Goal: Find specific page/section: Find specific page/section

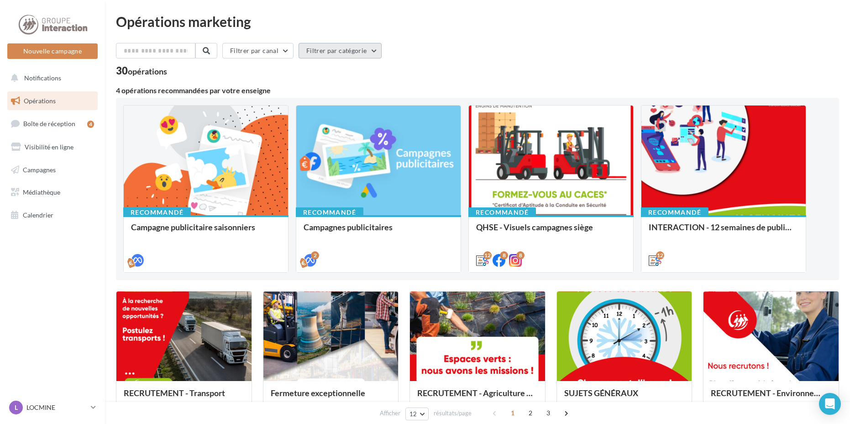
click at [367, 52] on button "Filtrer par catégorie" at bounding box center [340, 51] width 83 height 16
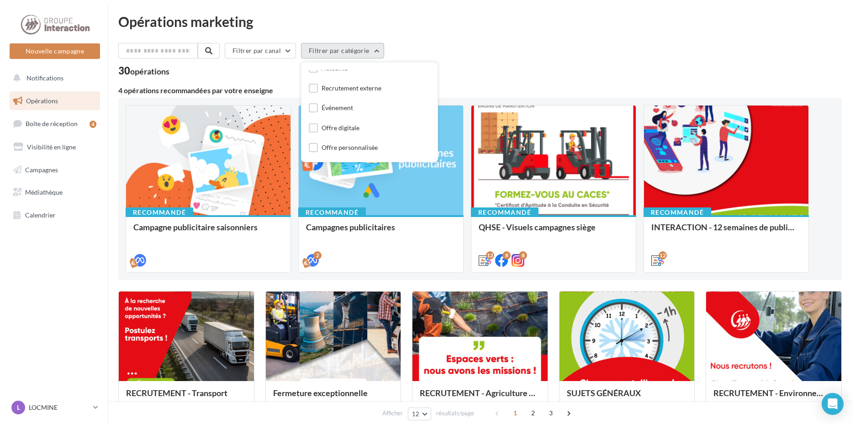
scroll to position [46, 0]
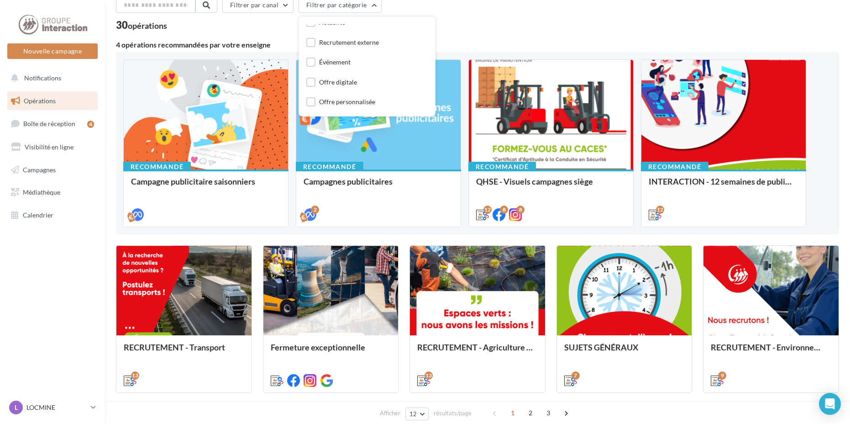
click at [464, 13] on div "Filtrer par canal Filtrer par catégorie Toutes les catégories Actualité Recrute…" at bounding box center [477, 6] width 723 height 19
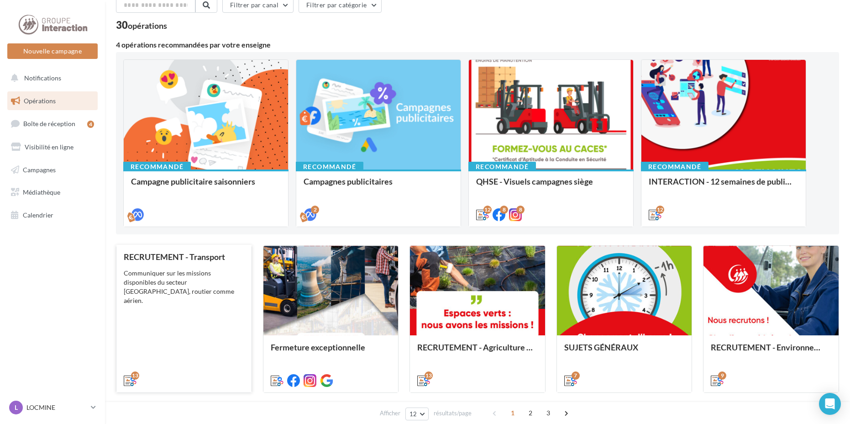
click at [237, 298] on div "RECRUTEMENT - Transport Communiquer sur les missions disponibles du secteur [GE…" at bounding box center [184, 318] width 121 height 132
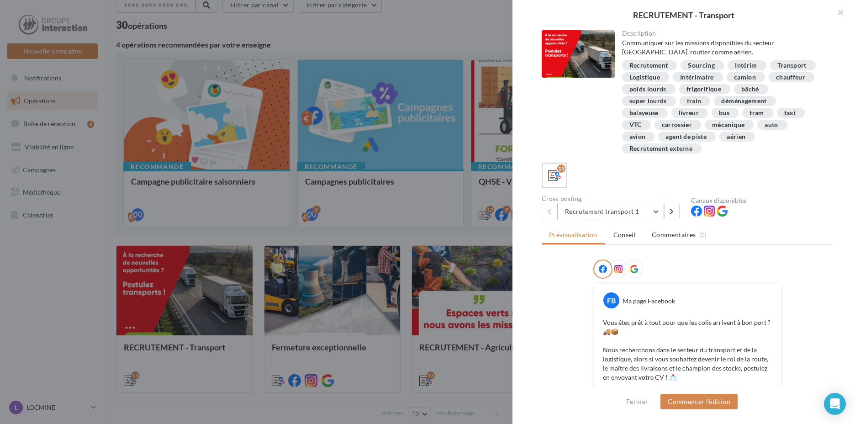
click at [653, 210] on button "Recrutement transport 1" at bounding box center [610, 212] width 107 height 16
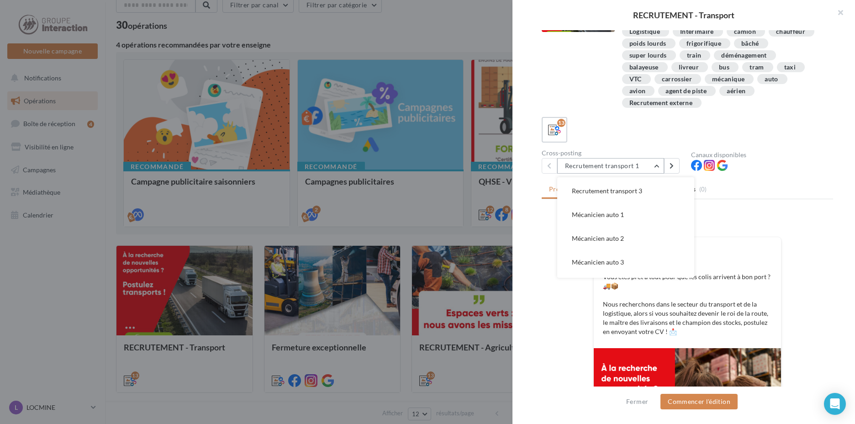
scroll to position [26, 0]
click at [645, 192] on button "Recrutement transport 2" at bounding box center [625, 187] width 137 height 24
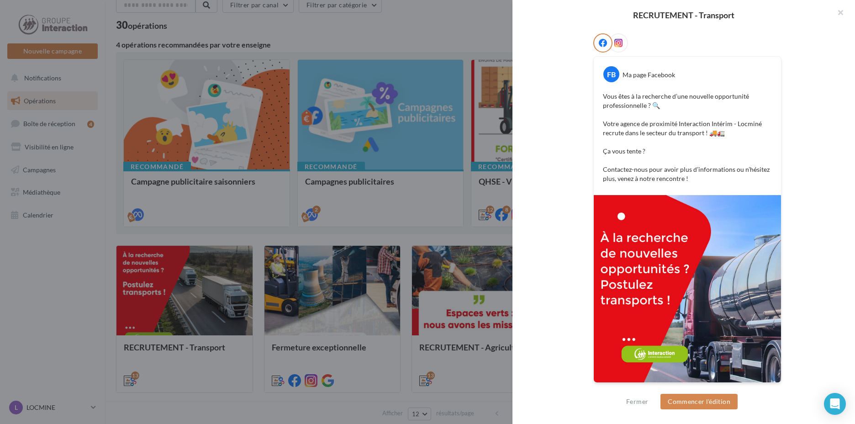
scroll to position [89, 0]
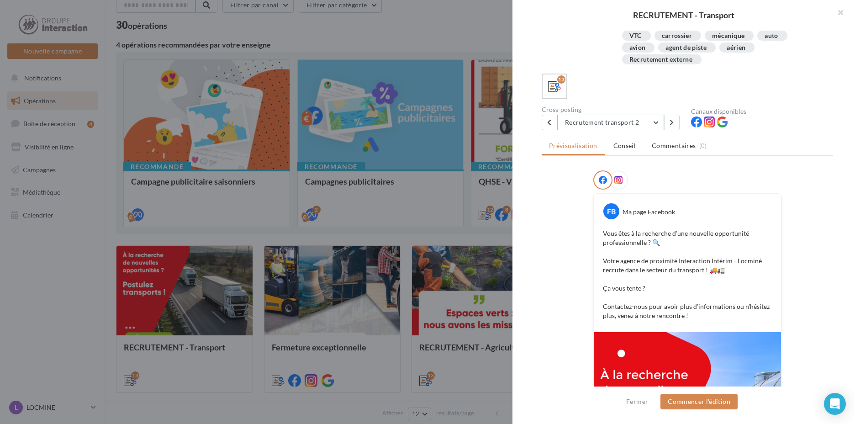
click at [653, 124] on button "Recrutement transport 2" at bounding box center [610, 123] width 107 height 16
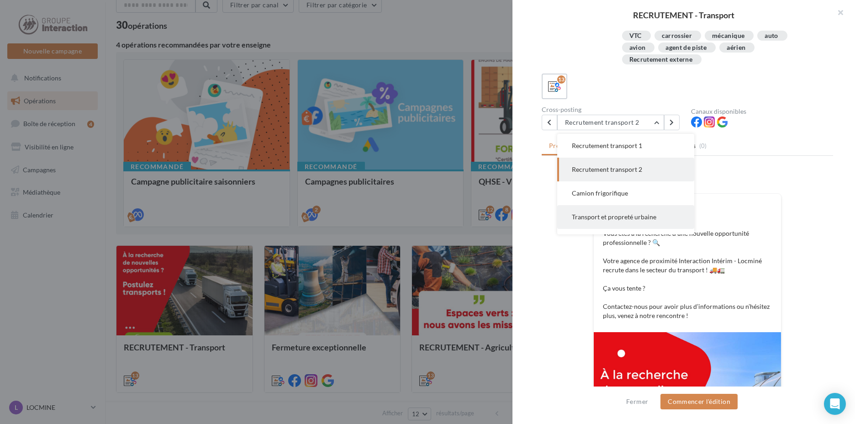
click at [644, 219] on span "Transport et propreté urbaine" at bounding box center [614, 217] width 84 height 8
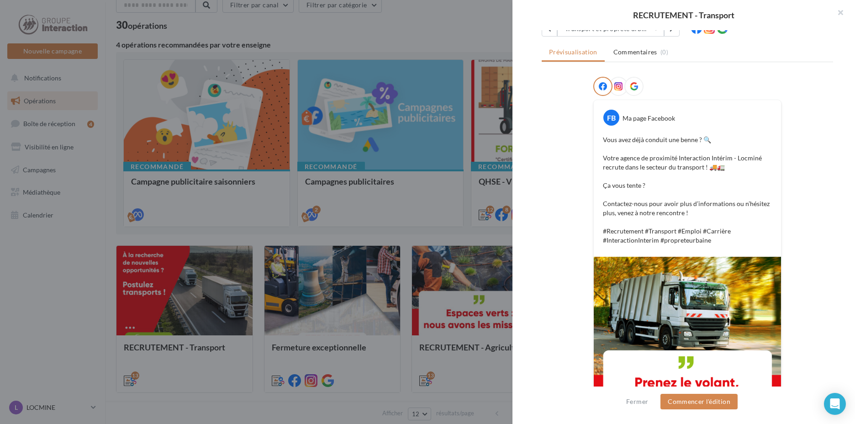
scroll to position [137, 0]
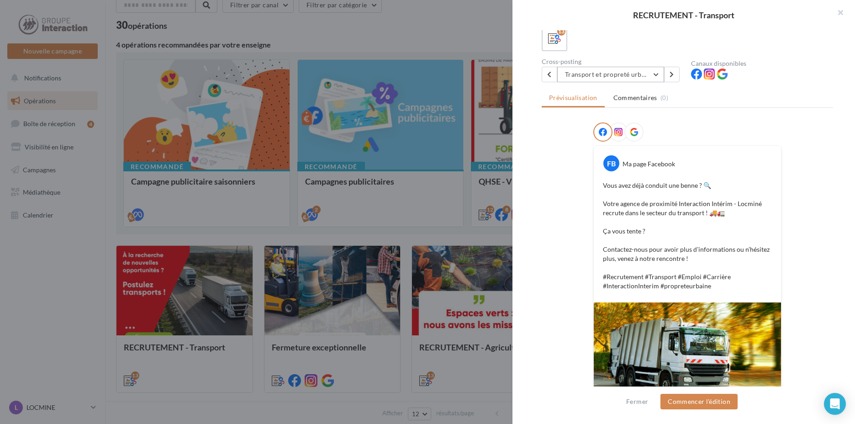
click at [658, 68] on button "Transport et propreté urbaine" at bounding box center [610, 75] width 107 height 16
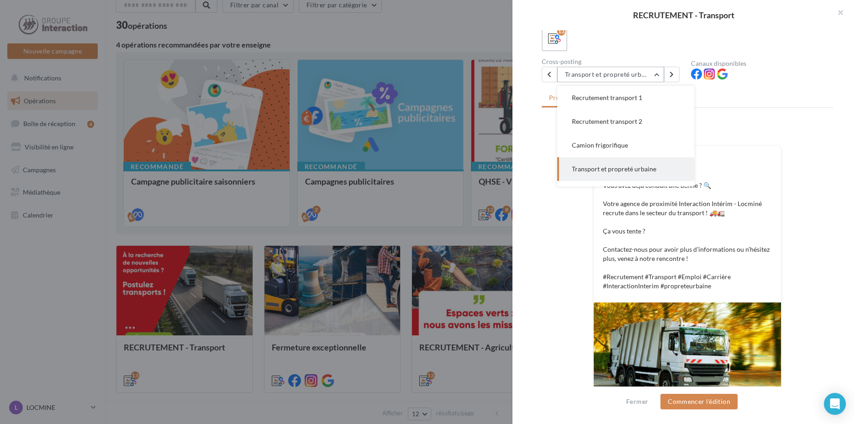
scroll to position [47, 0]
click at [647, 166] on button "Recrutement transport 3" at bounding box center [625, 169] width 137 height 24
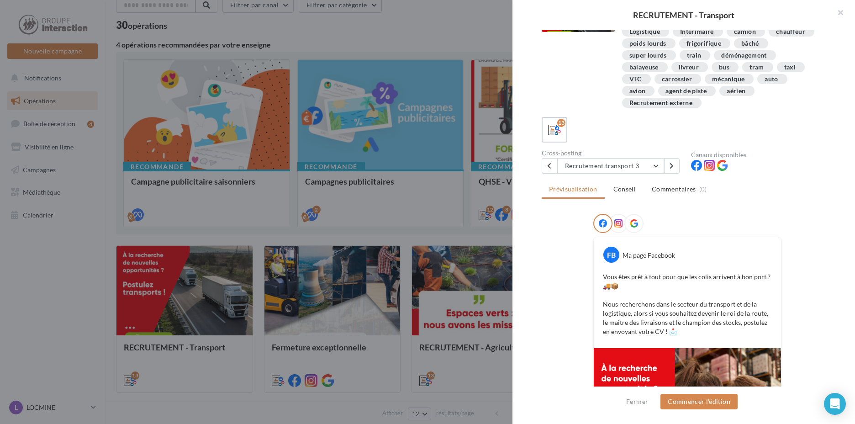
scroll to position [137, 0]
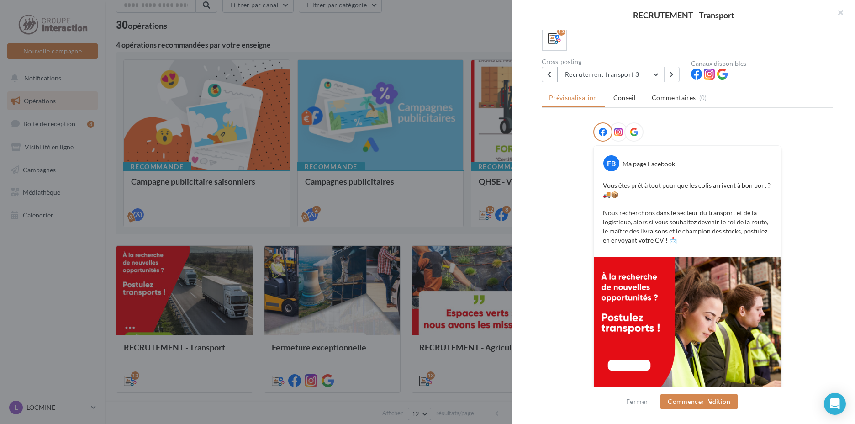
click at [650, 76] on button "Recrutement transport 3" at bounding box center [610, 75] width 107 height 16
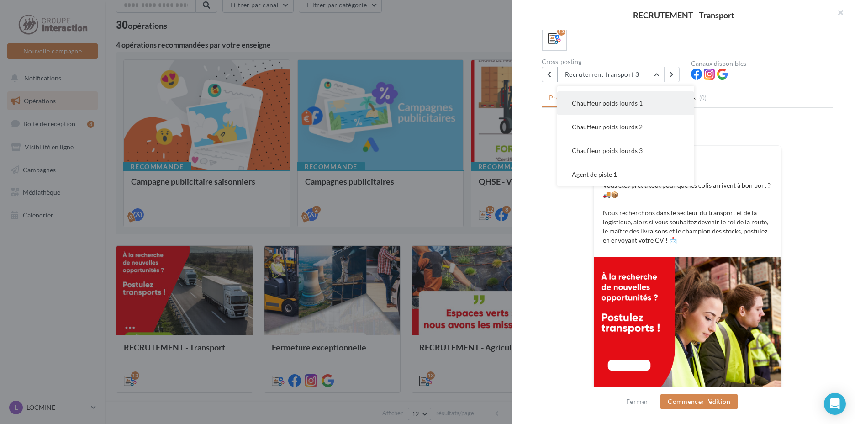
scroll to position [183, 0]
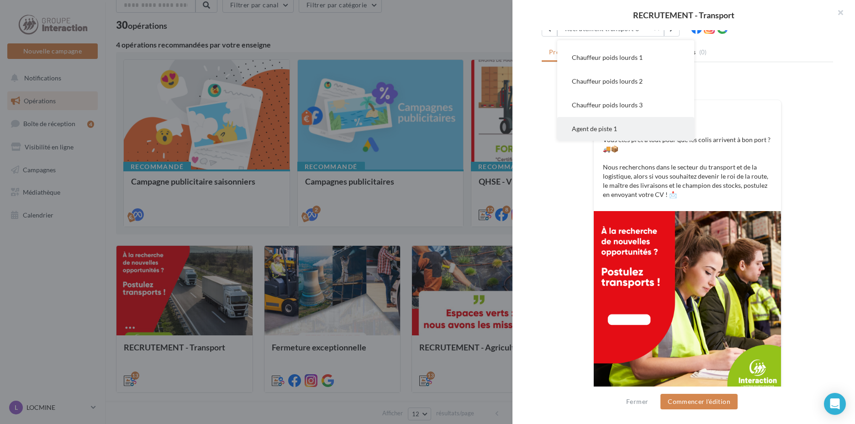
click at [634, 130] on button "Agent de piste 1" at bounding box center [625, 129] width 137 height 24
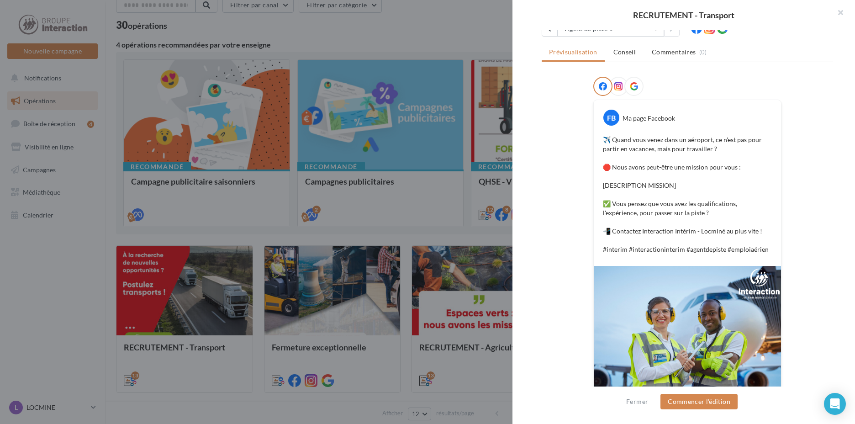
scroll to position [91, 0]
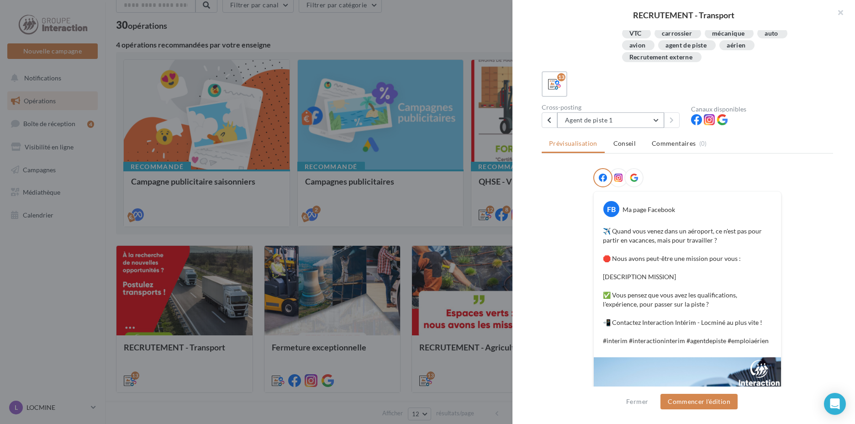
click at [653, 124] on button "Agent de piste 1" at bounding box center [610, 120] width 107 height 16
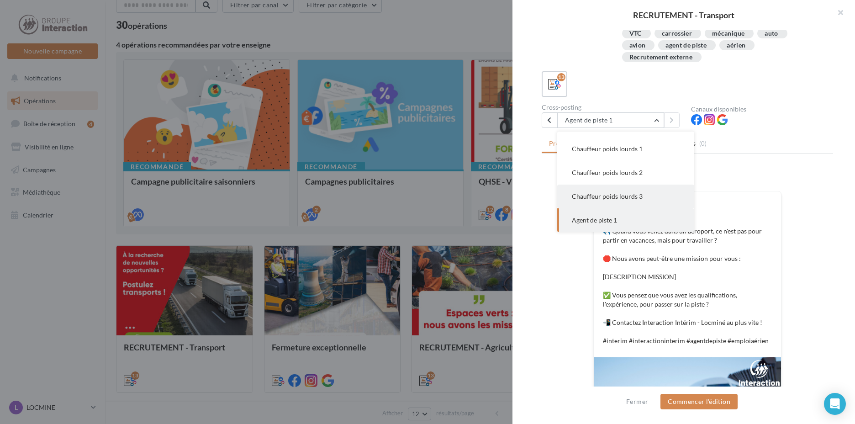
click at [633, 192] on span "Chauffeur poids lourds 3" at bounding box center [607, 196] width 71 height 8
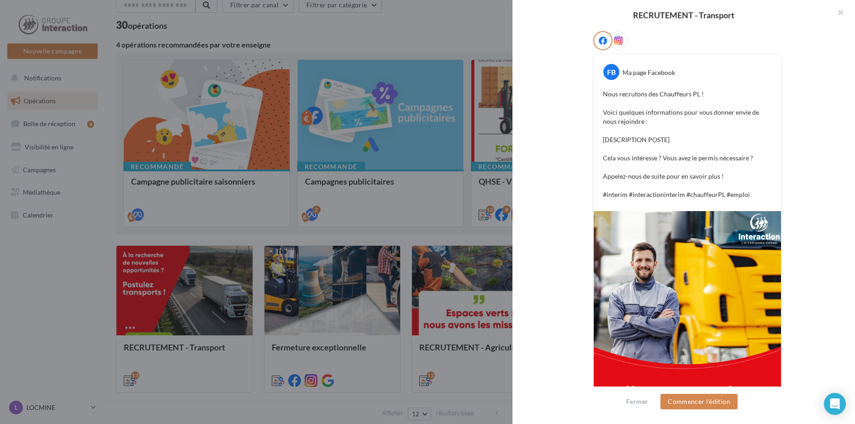
scroll to position [137, 0]
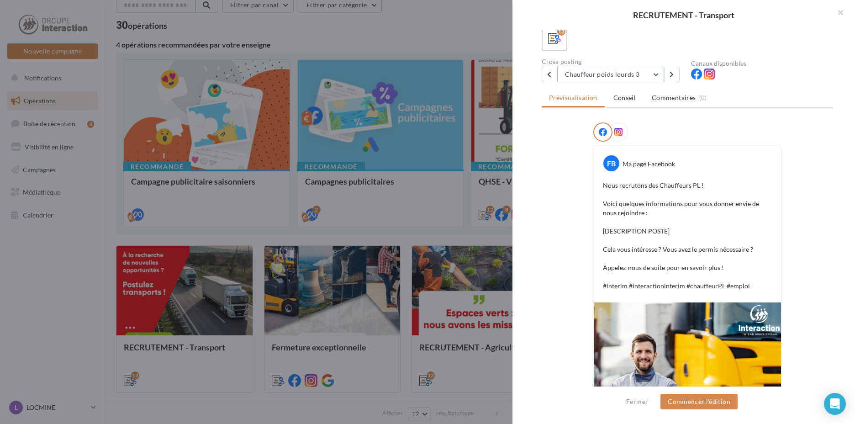
click at [656, 72] on button "Chauffeur poids lourds 3" at bounding box center [610, 75] width 107 height 16
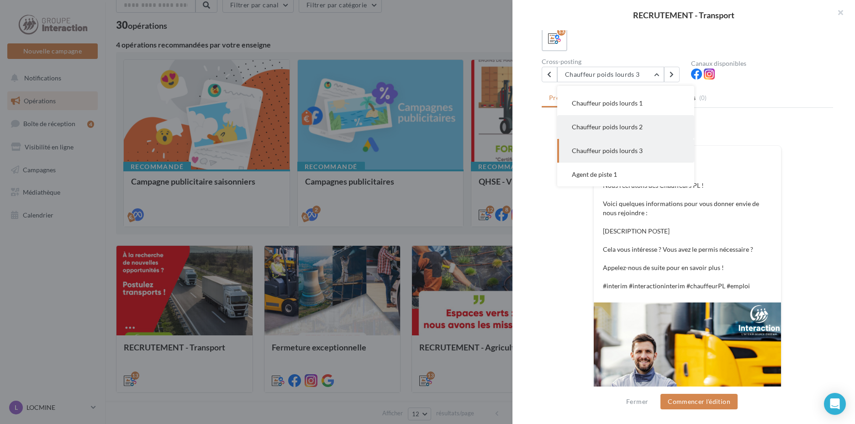
click at [638, 126] on span "Chauffeur poids lourds 2" at bounding box center [607, 127] width 71 height 8
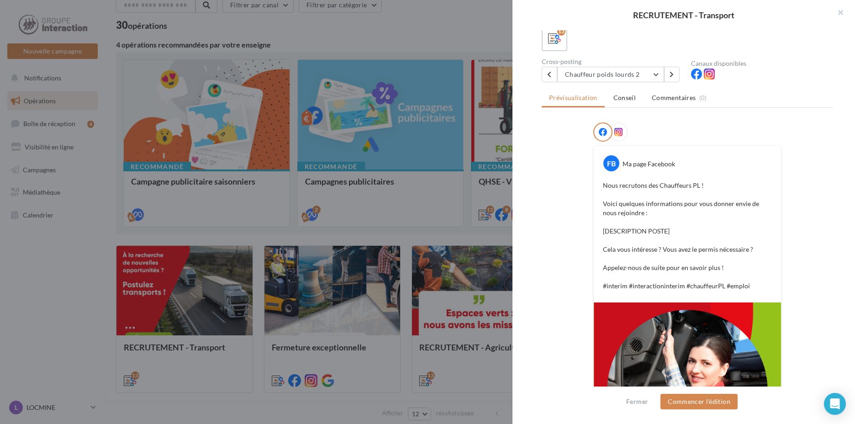
scroll to position [46, 0]
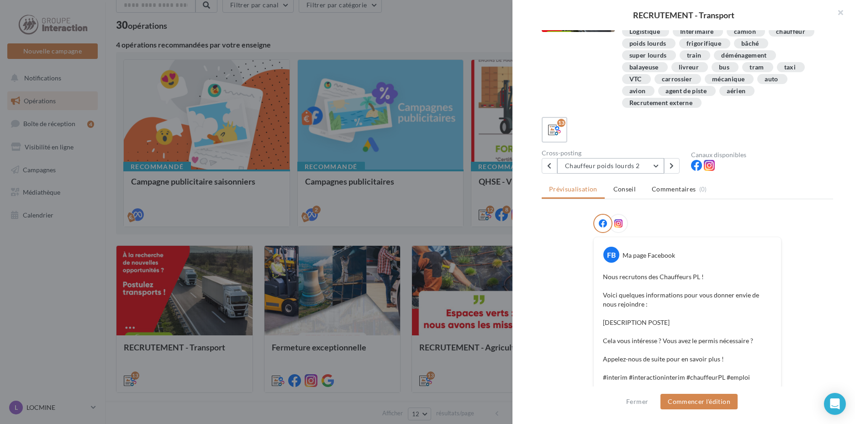
click at [658, 164] on button "Chauffeur poids lourds 2" at bounding box center [610, 166] width 107 height 16
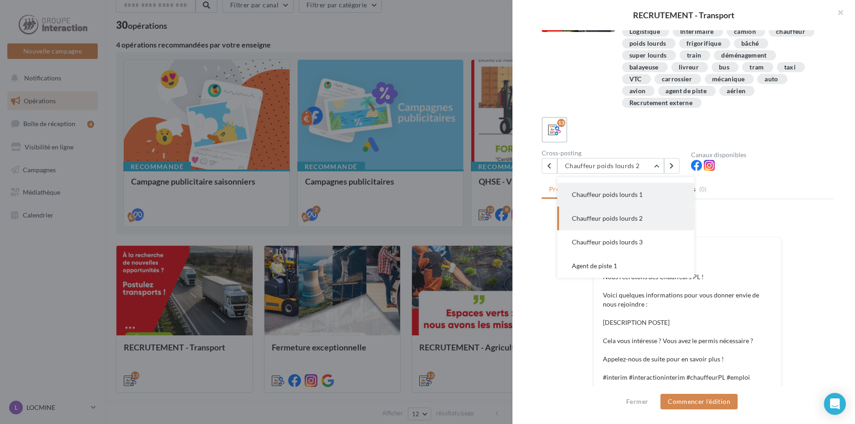
click at [642, 195] on button "Chauffeur poids lourds 1" at bounding box center [625, 195] width 137 height 24
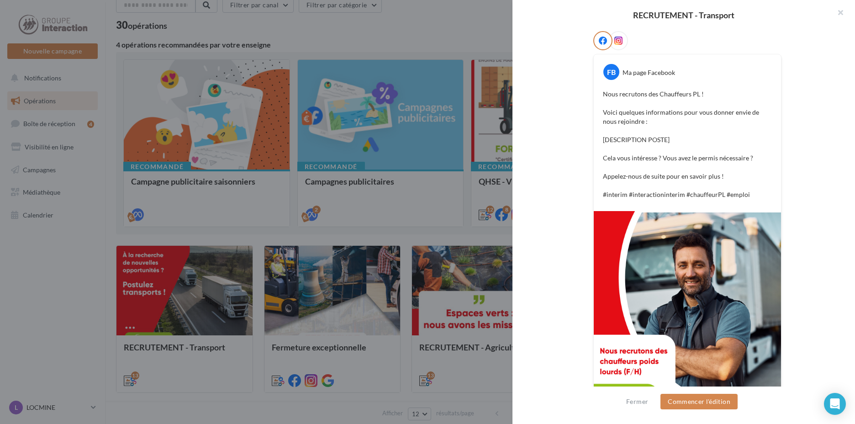
scroll to position [91, 0]
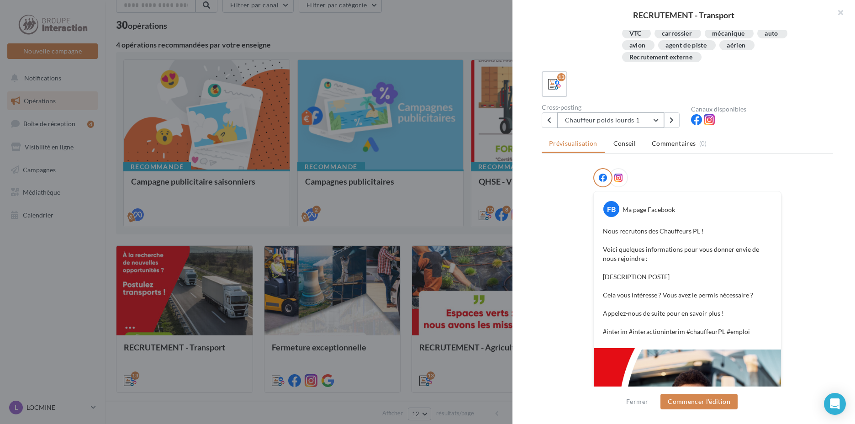
click at [650, 127] on button "Chauffeur poids lourds 1" at bounding box center [610, 120] width 107 height 16
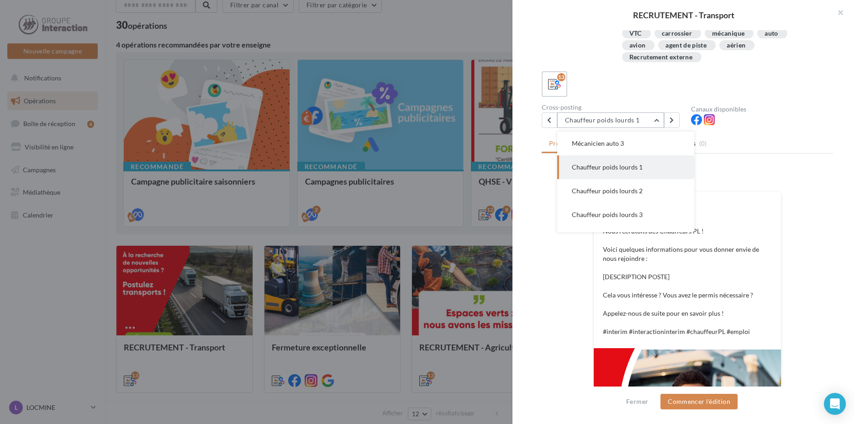
scroll to position [144, 0]
click at [647, 170] on button "Mécanicien auto 2" at bounding box center [625, 165] width 137 height 24
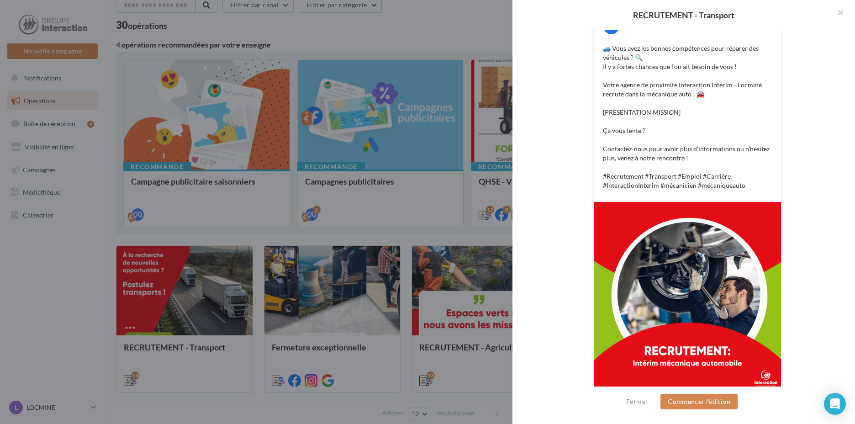
scroll to position [137, 0]
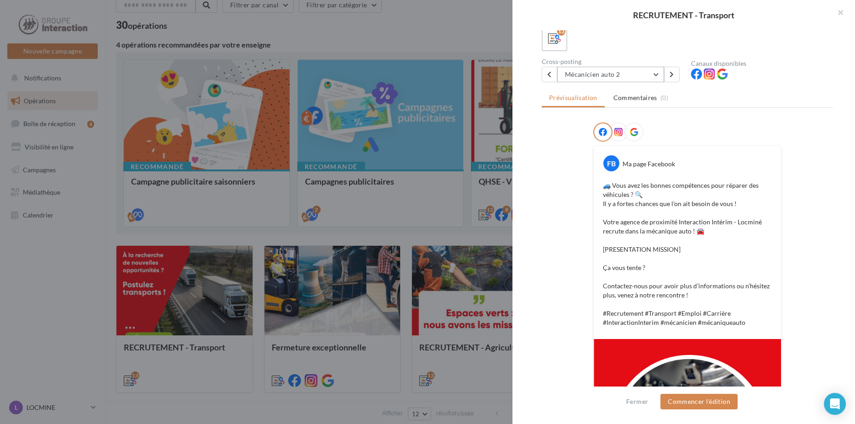
click at [649, 70] on button "Mécanicien auto 2" at bounding box center [610, 75] width 107 height 16
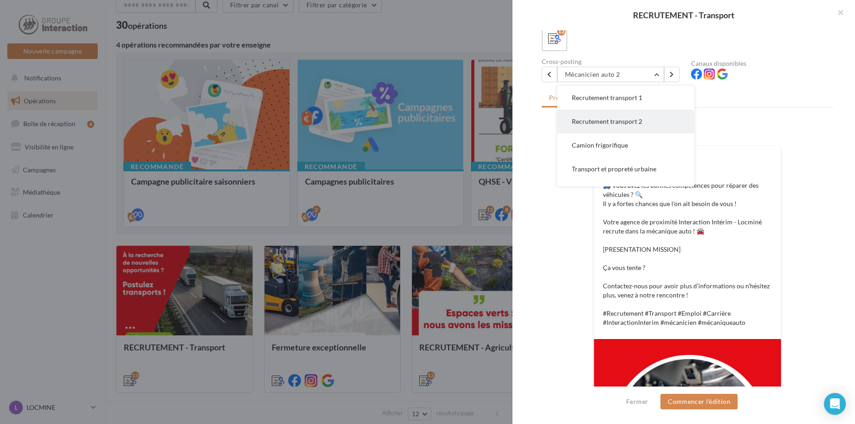
click at [639, 126] on button "Recrutement transport 2" at bounding box center [625, 122] width 137 height 24
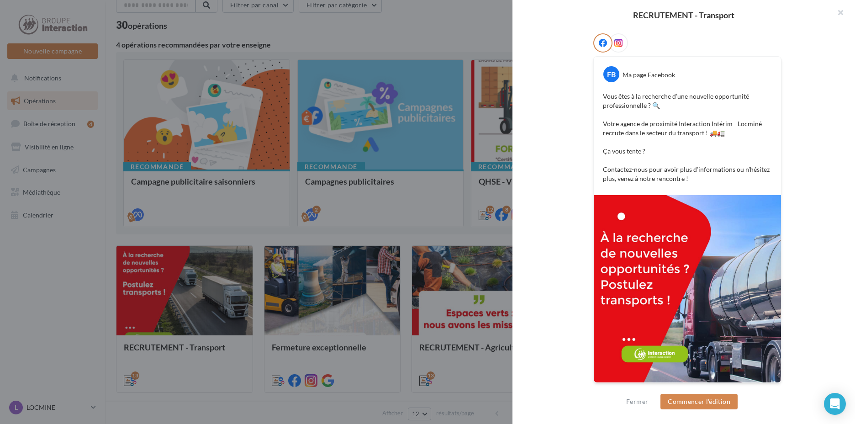
scroll to position [89, 0]
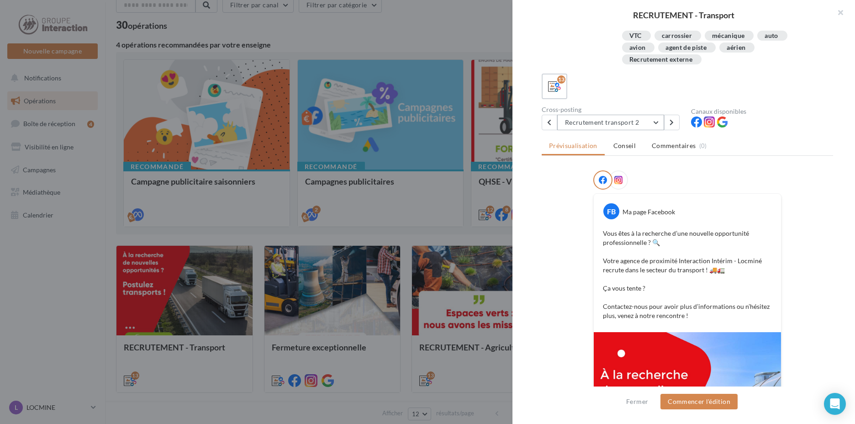
click at [651, 124] on button "Recrutement transport 2" at bounding box center [610, 123] width 107 height 16
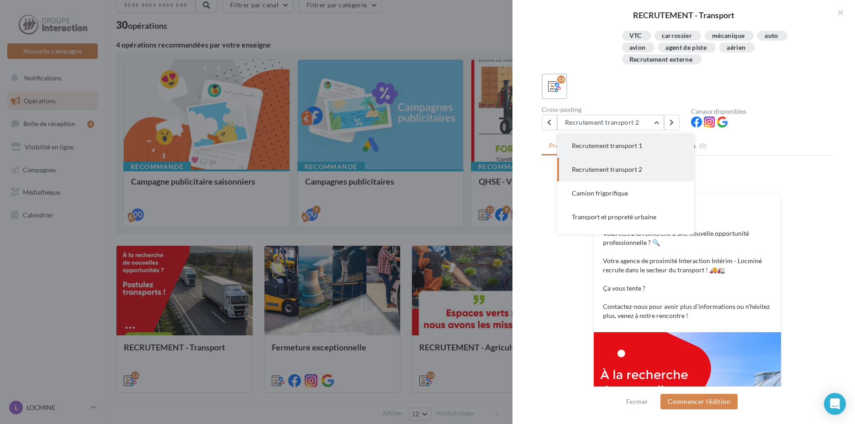
click at [643, 145] on button "Recrutement transport 1" at bounding box center [625, 146] width 137 height 24
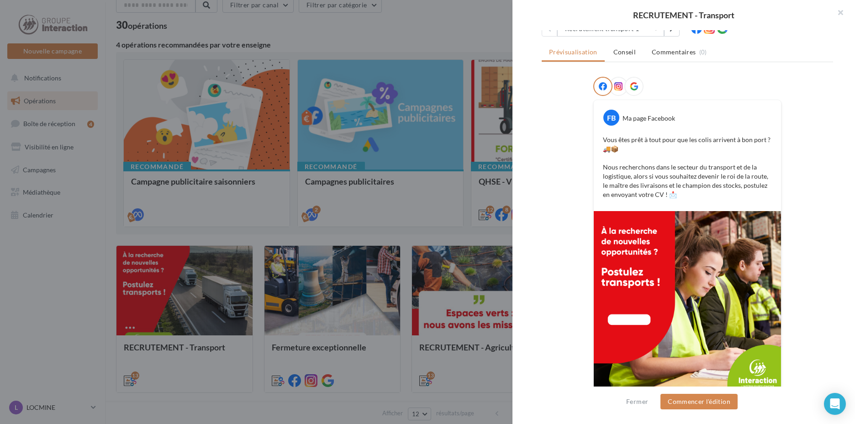
scroll to position [46, 0]
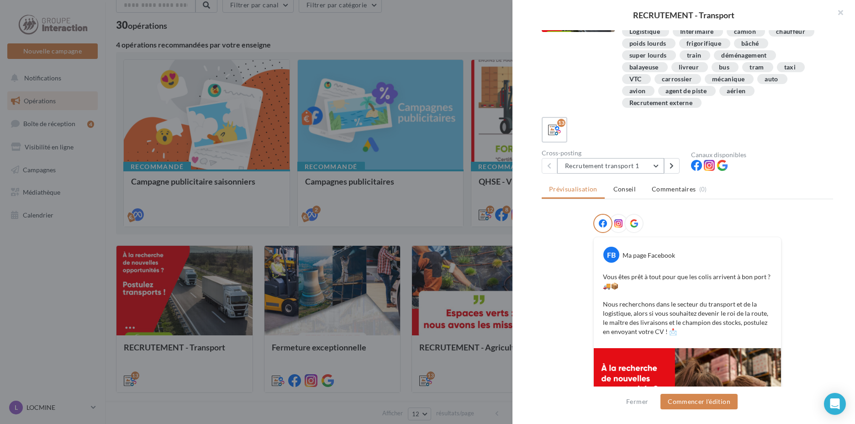
click at [657, 161] on button "Recrutement transport 1" at bounding box center [610, 166] width 107 height 16
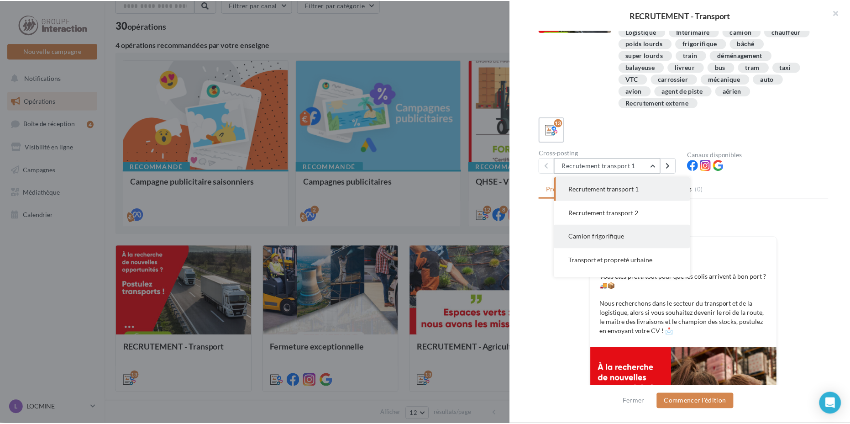
scroll to position [0, 0]
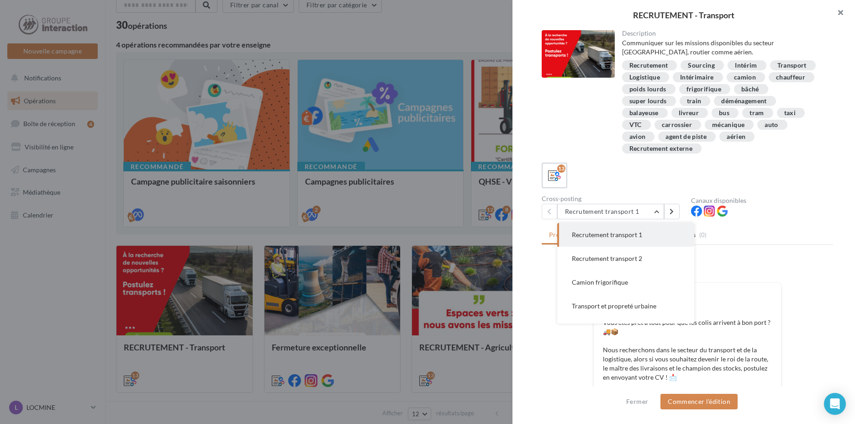
click at [842, 10] on button "button" at bounding box center [836, 13] width 37 height 27
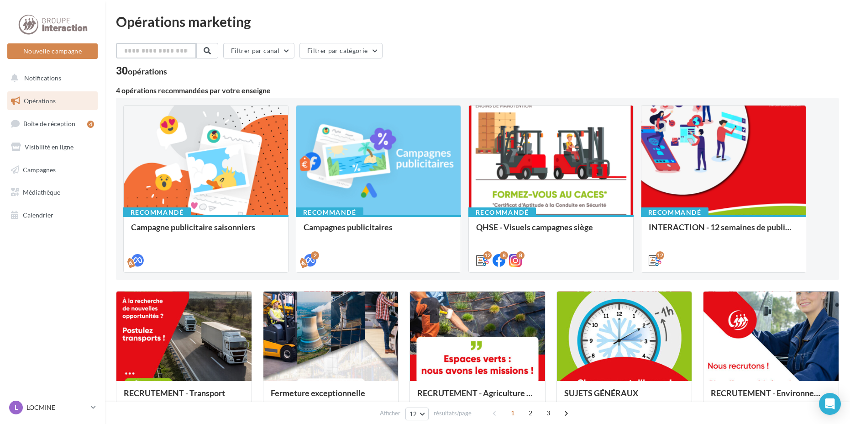
click at [188, 47] on input "text" at bounding box center [156, 51] width 80 height 16
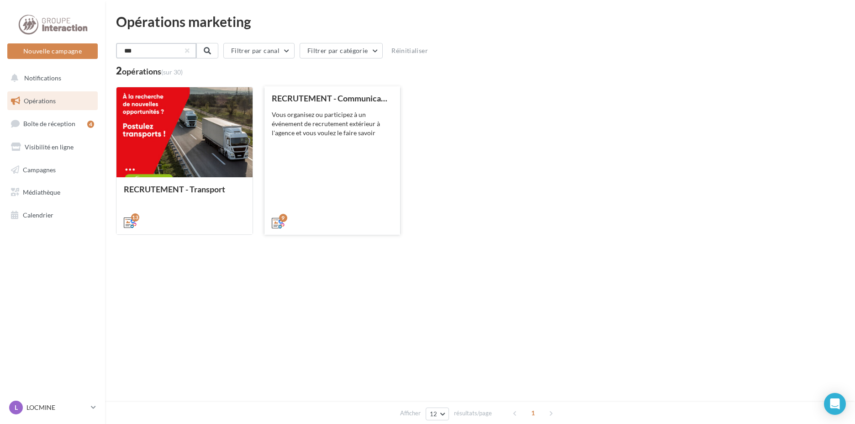
type input "***"
click at [353, 186] on div "RECRUTEMENT - Communication externe Vous organisez ou participez à un événement…" at bounding box center [332, 160] width 121 height 133
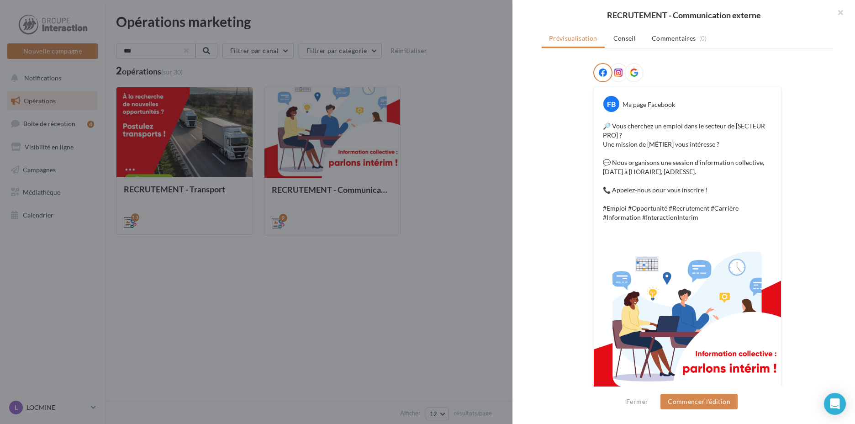
scroll to position [46, 0]
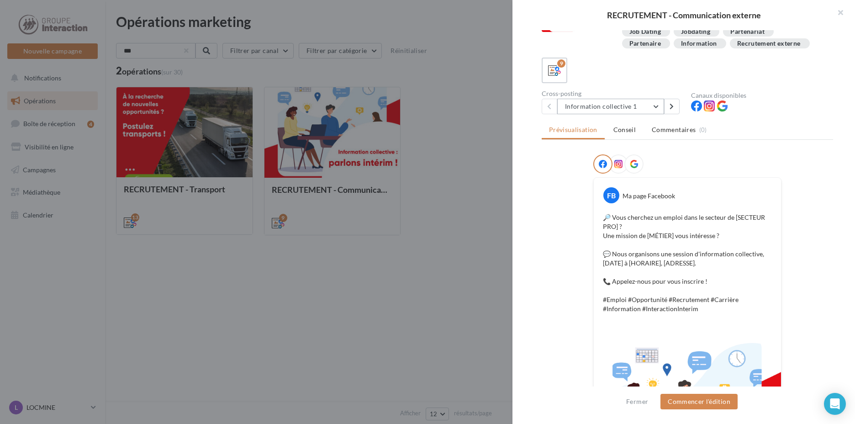
click at [655, 105] on button "Information collective 1" at bounding box center [610, 107] width 107 height 16
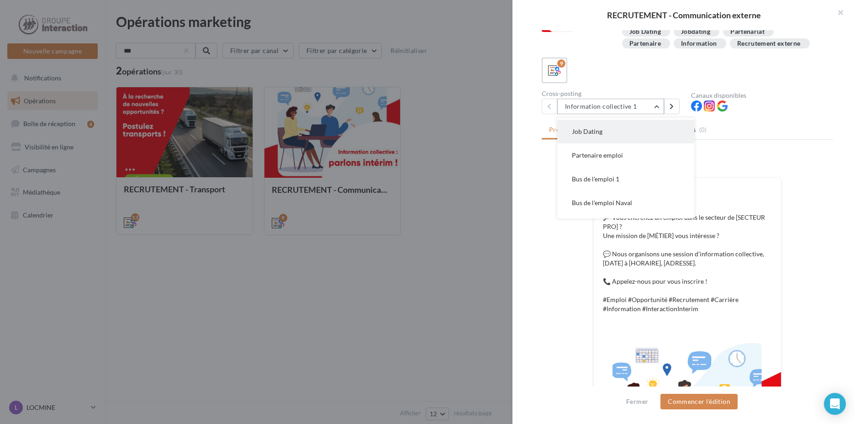
scroll to position [91, 0]
click at [632, 153] on button "Bus de l'emploi Naval" at bounding box center [625, 157] width 137 height 24
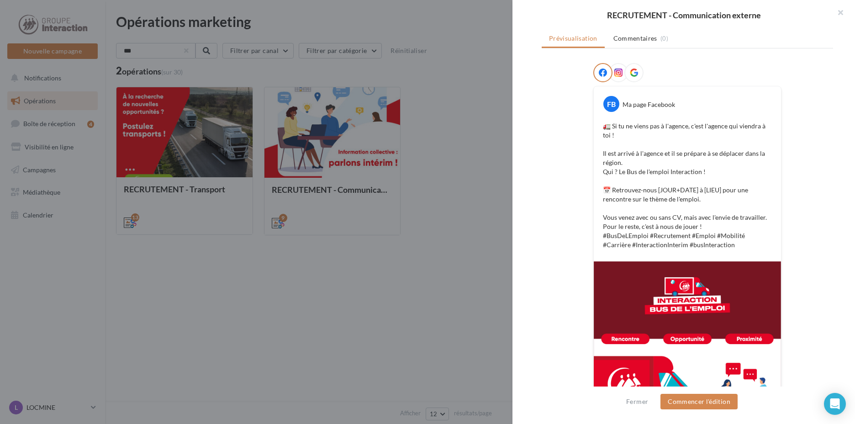
scroll to position [46, 0]
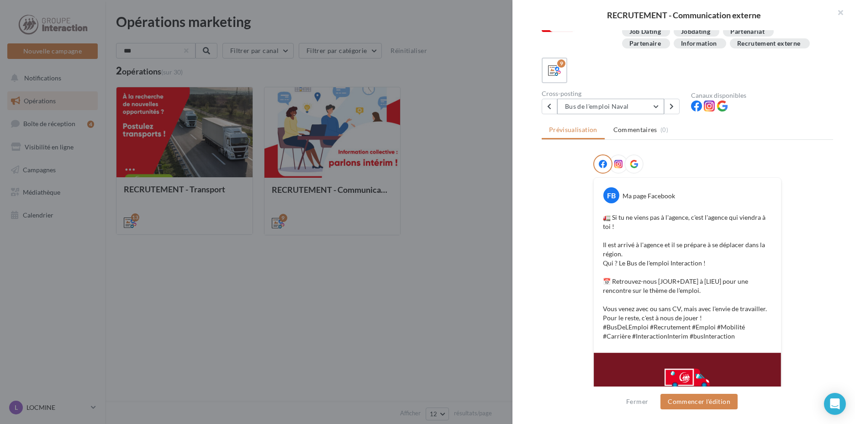
click at [640, 105] on button "Bus de l'emploi Naval" at bounding box center [610, 107] width 107 height 16
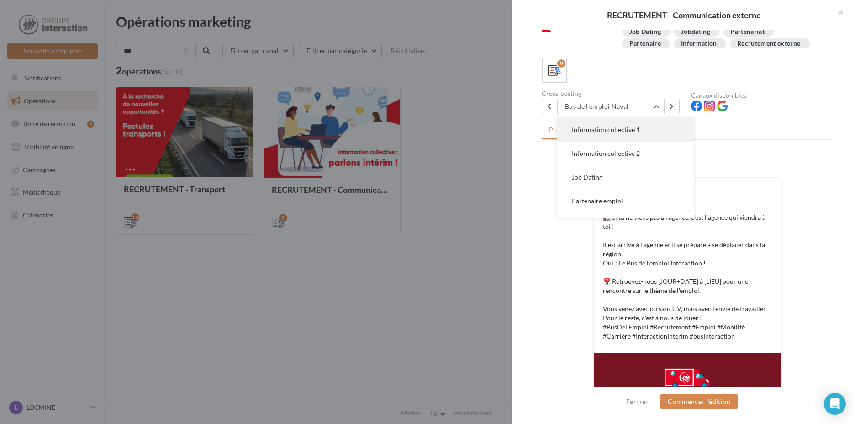
click at [629, 129] on span "Information collective 1" at bounding box center [606, 130] width 68 height 8
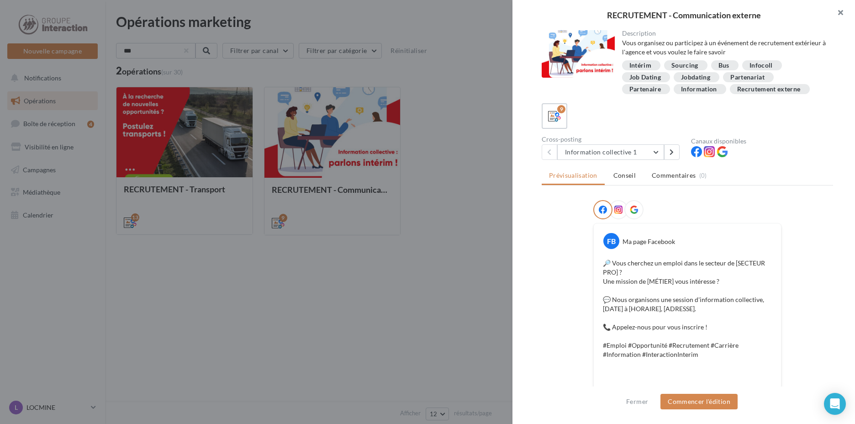
click at [841, 10] on button "button" at bounding box center [836, 13] width 37 height 27
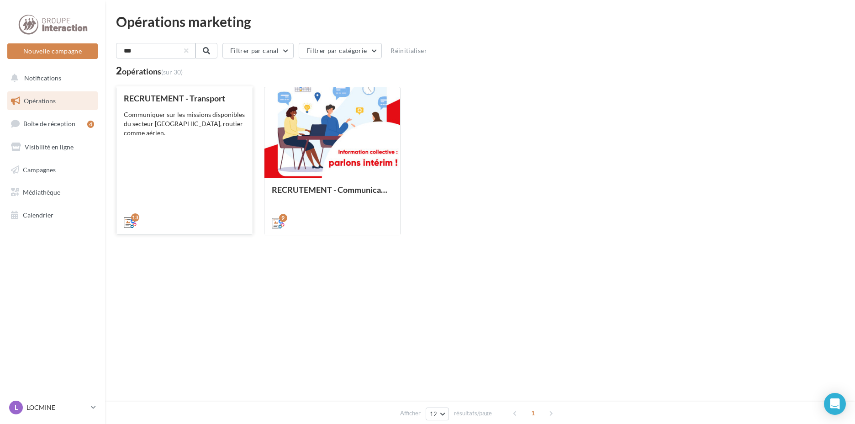
click at [173, 187] on div "RECRUTEMENT - Transport Communiquer sur les missions disponibles du secteur [GE…" at bounding box center [184, 160] width 121 height 132
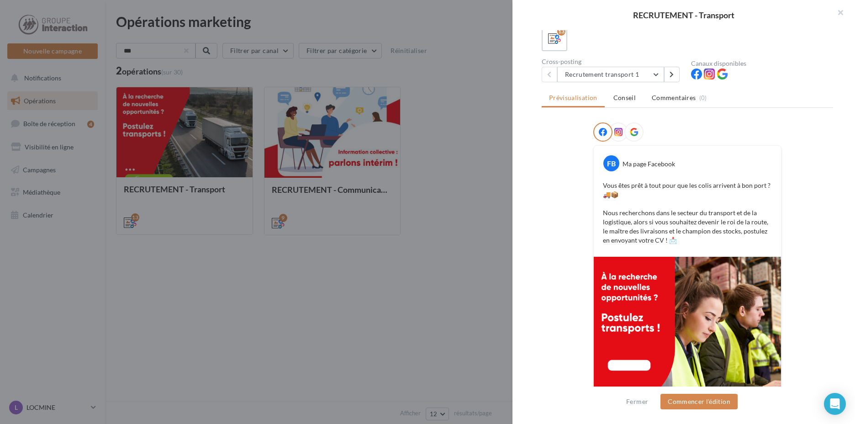
scroll to position [46, 0]
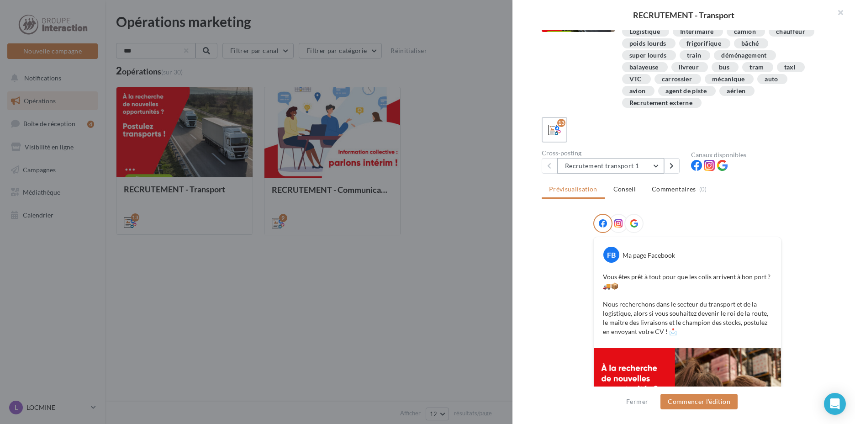
click at [656, 166] on button "Recrutement transport 1" at bounding box center [610, 166] width 107 height 16
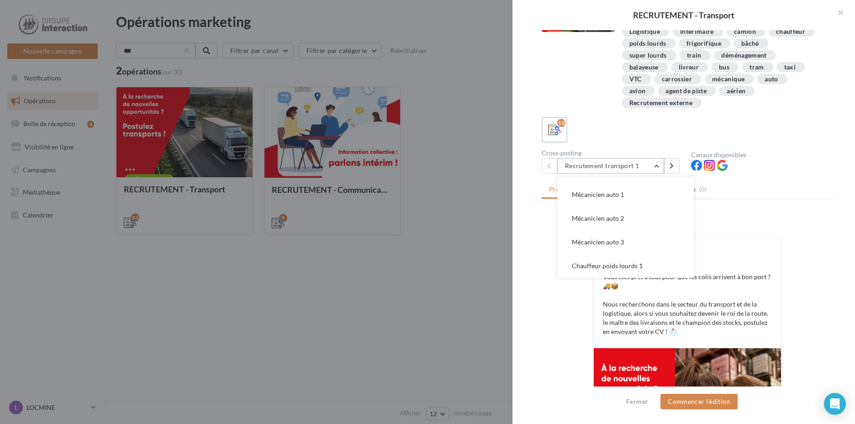
scroll to position [208, 0]
click at [575, 264] on span "Agent de piste 1" at bounding box center [594, 266] width 45 height 8
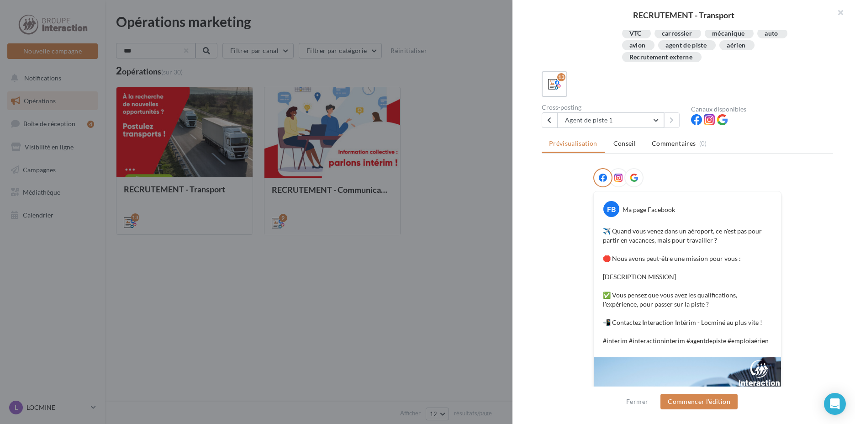
scroll to position [183, 0]
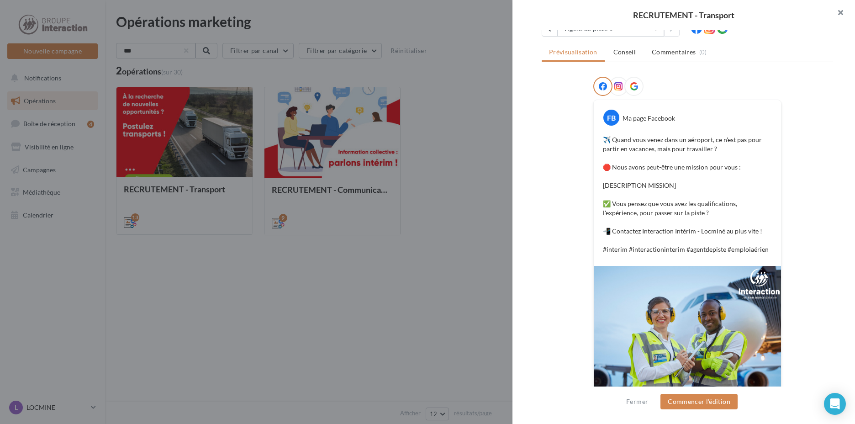
click at [835, 16] on button "button" at bounding box center [836, 13] width 37 height 27
